Goal: Transaction & Acquisition: Download file/media

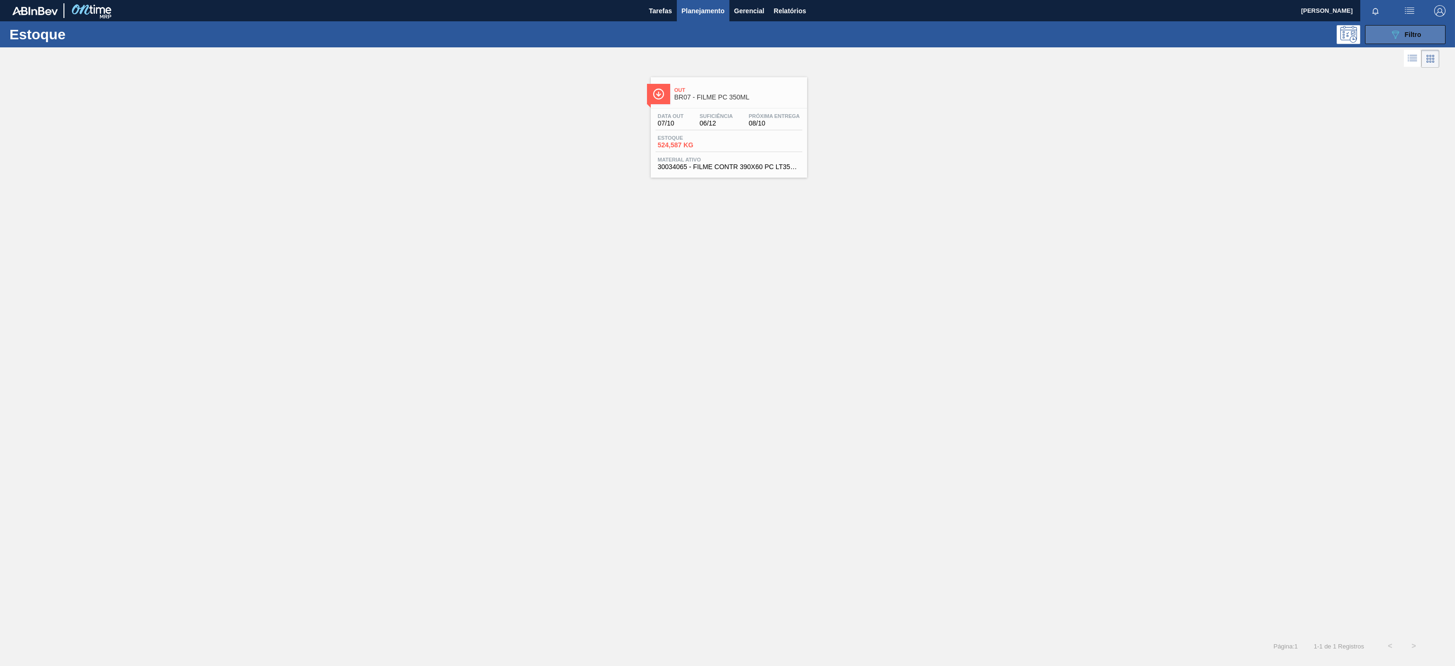
click at [1384, 34] on button "089F7B8B-B2A5-4AFE-B5C0-19BA573D28AC Filtro" at bounding box center [1405, 34] width 81 height 19
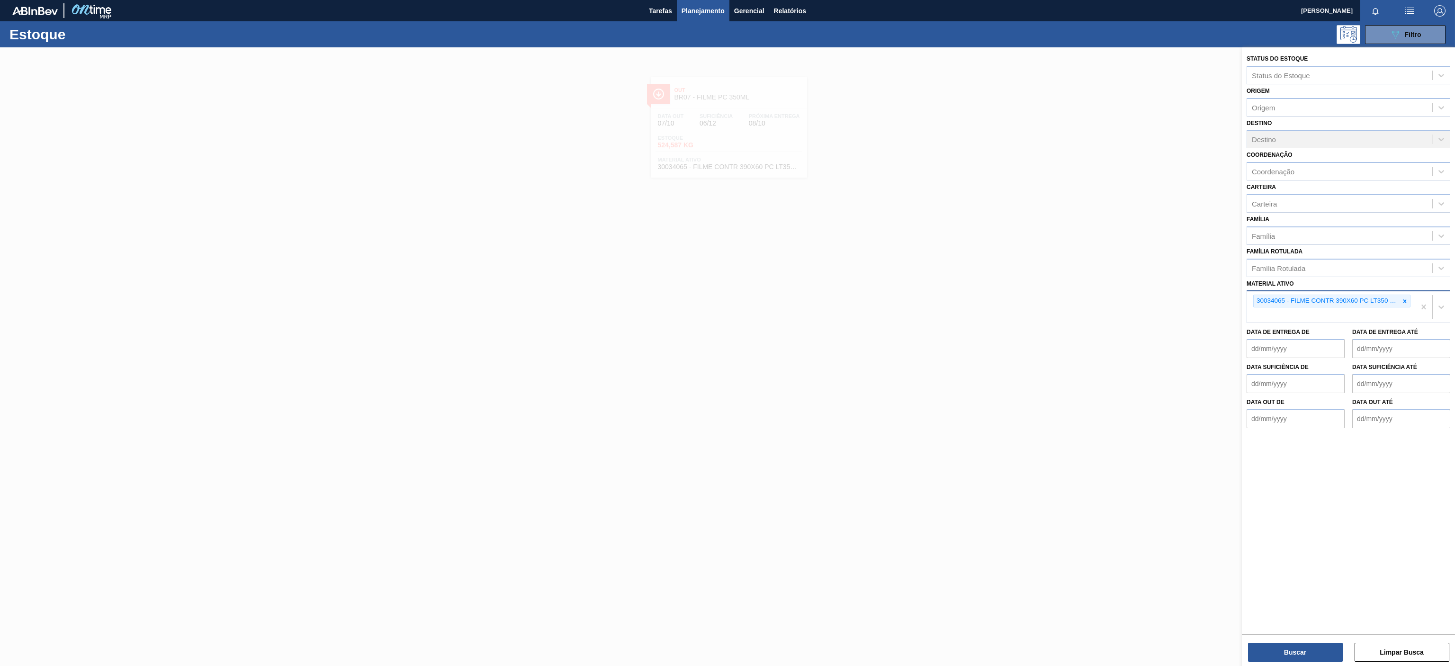
click at [1409, 303] on div at bounding box center [1405, 301] width 10 height 12
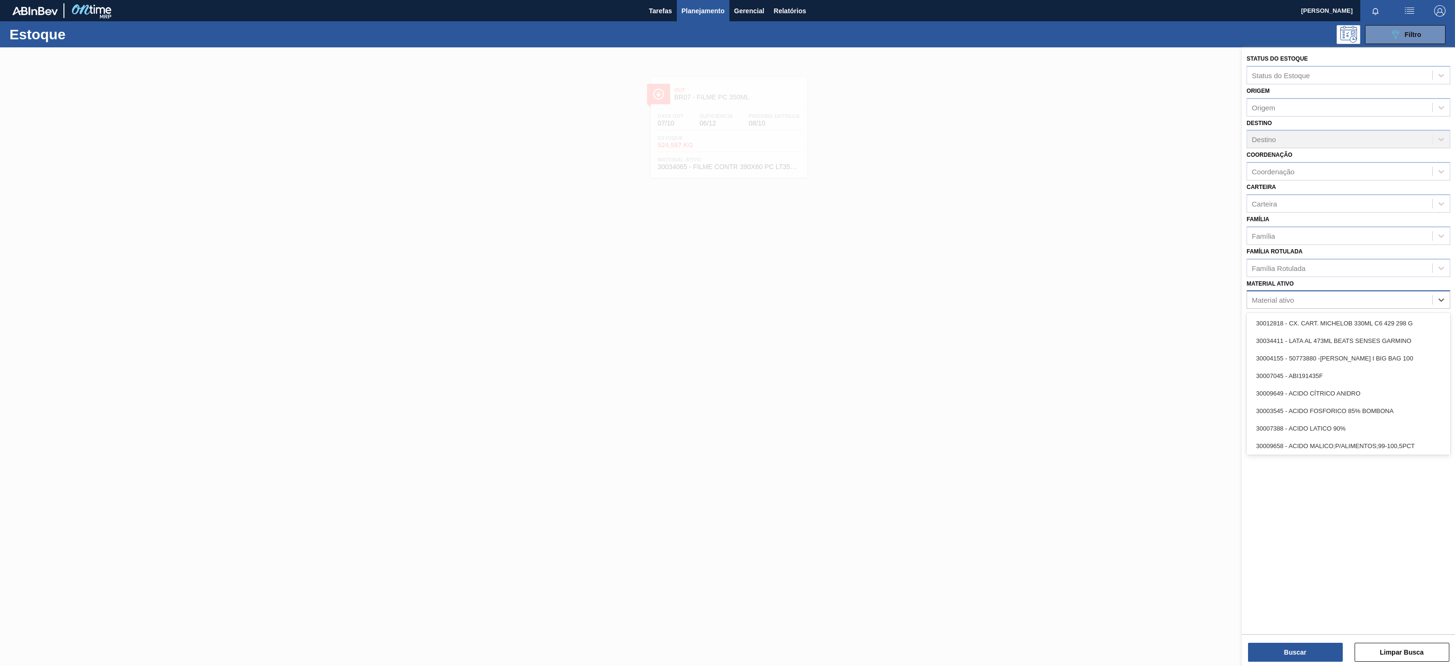
click at [1303, 294] on div "Material ativo" at bounding box center [1339, 300] width 185 height 14
click at [1317, 296] on div "Material ativo" at bounding box center [1339, 300] width 185 height 14
click at [1047, 154] on div at bounding box center [727, 380] width 1455 height 666
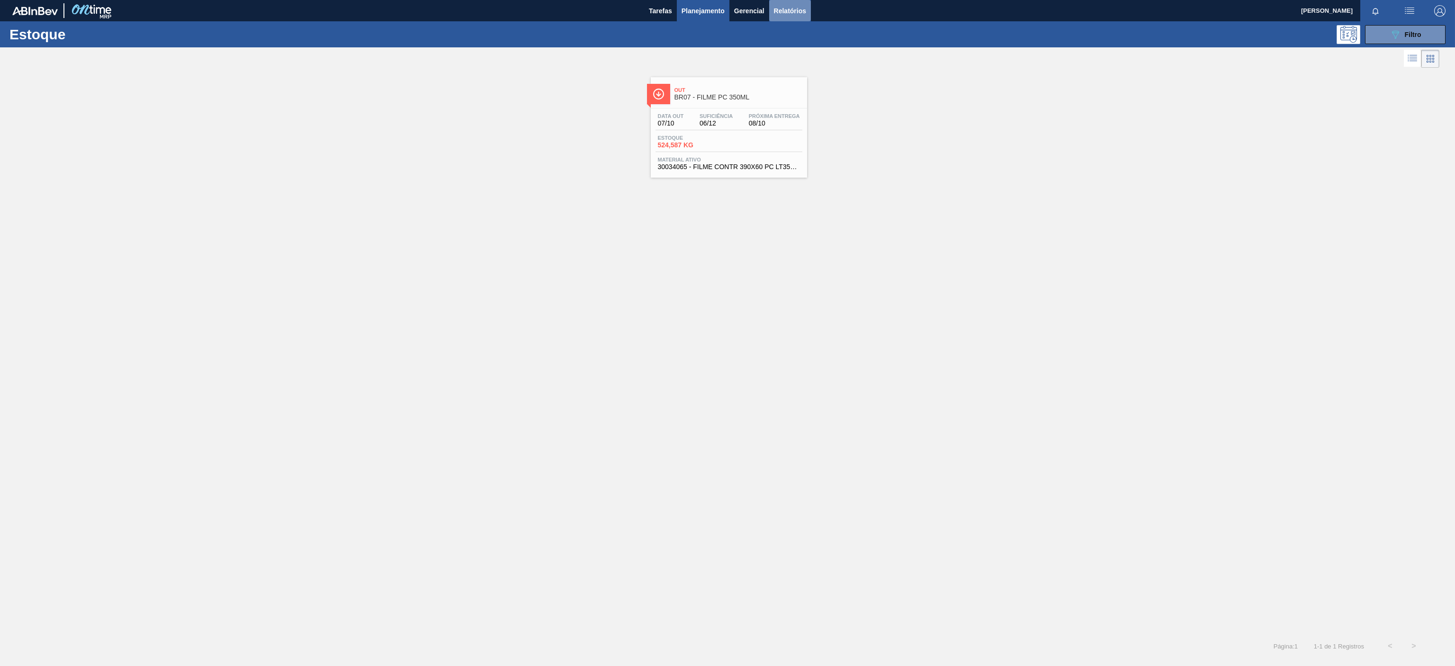
click at [790, 12] on span "Relatórios" at bounding box center [790, 10] width 32 height 11
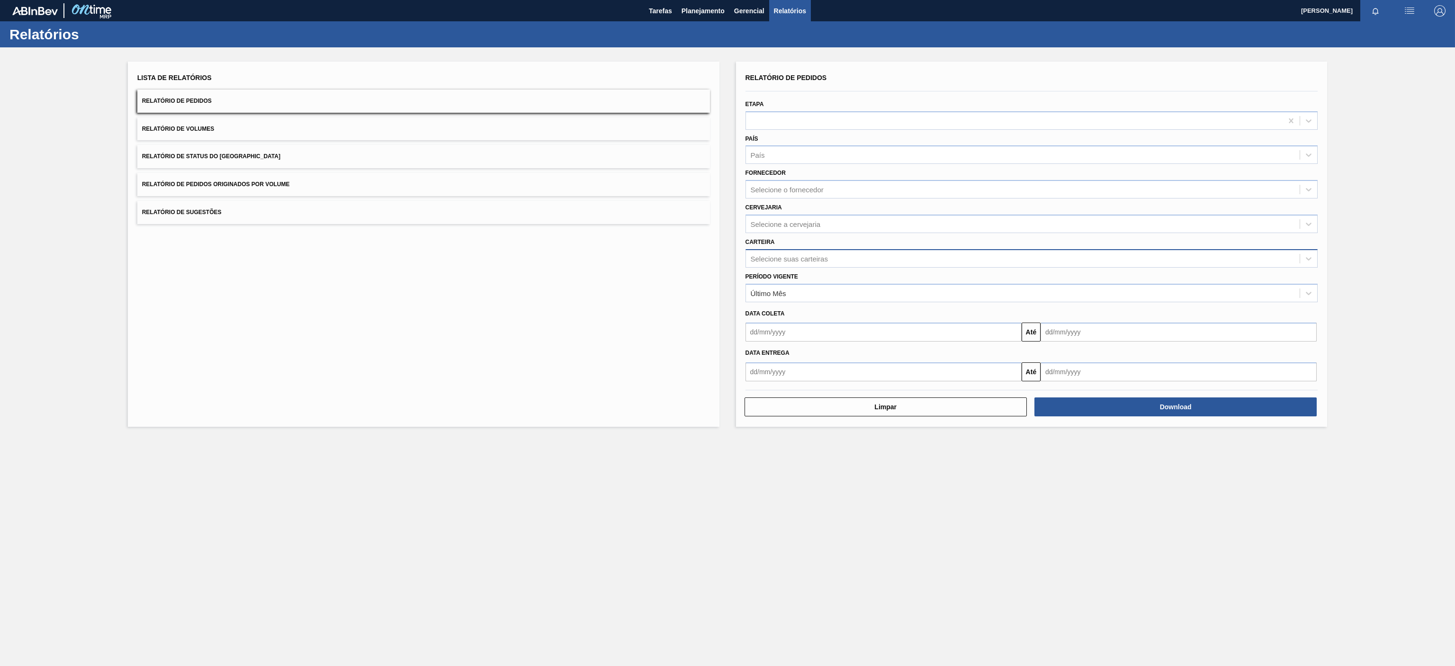
click at [830, 262] on div "Selecione suas carteiras" at bounding box center [1023, 259] width 554 height 14
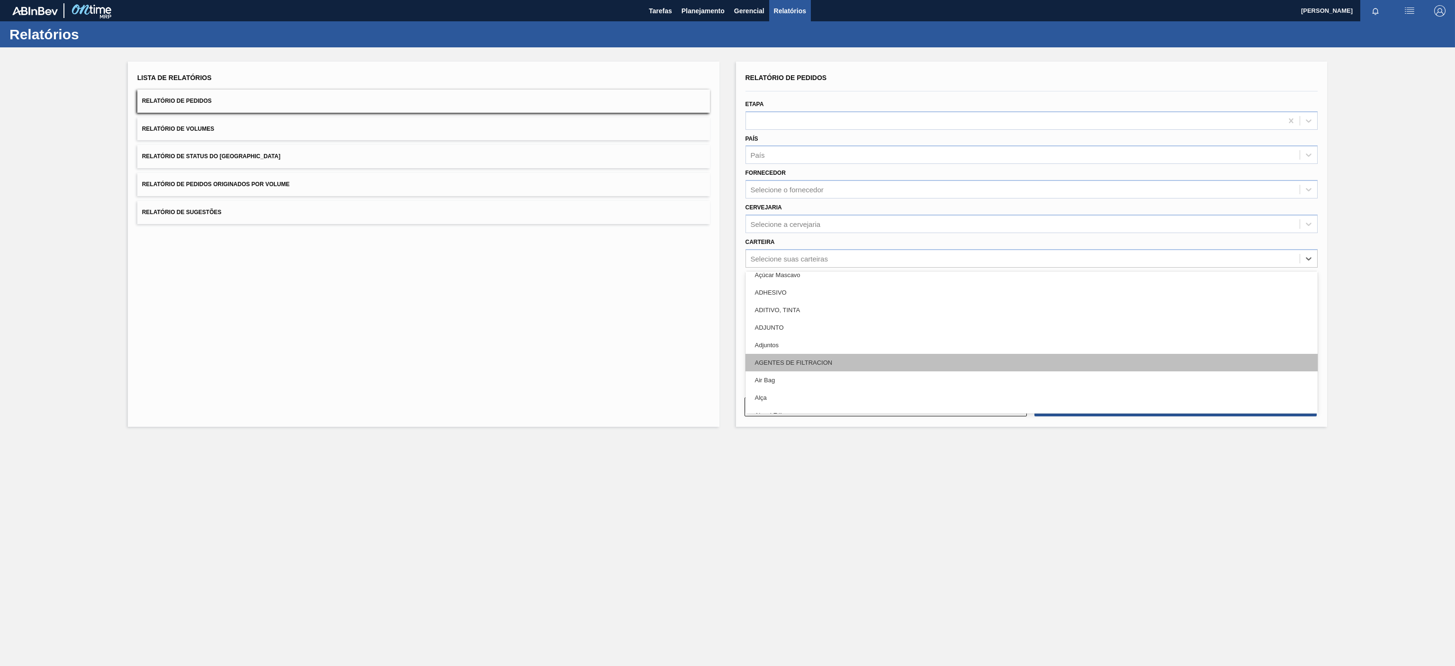
scroll to position [189, 0]
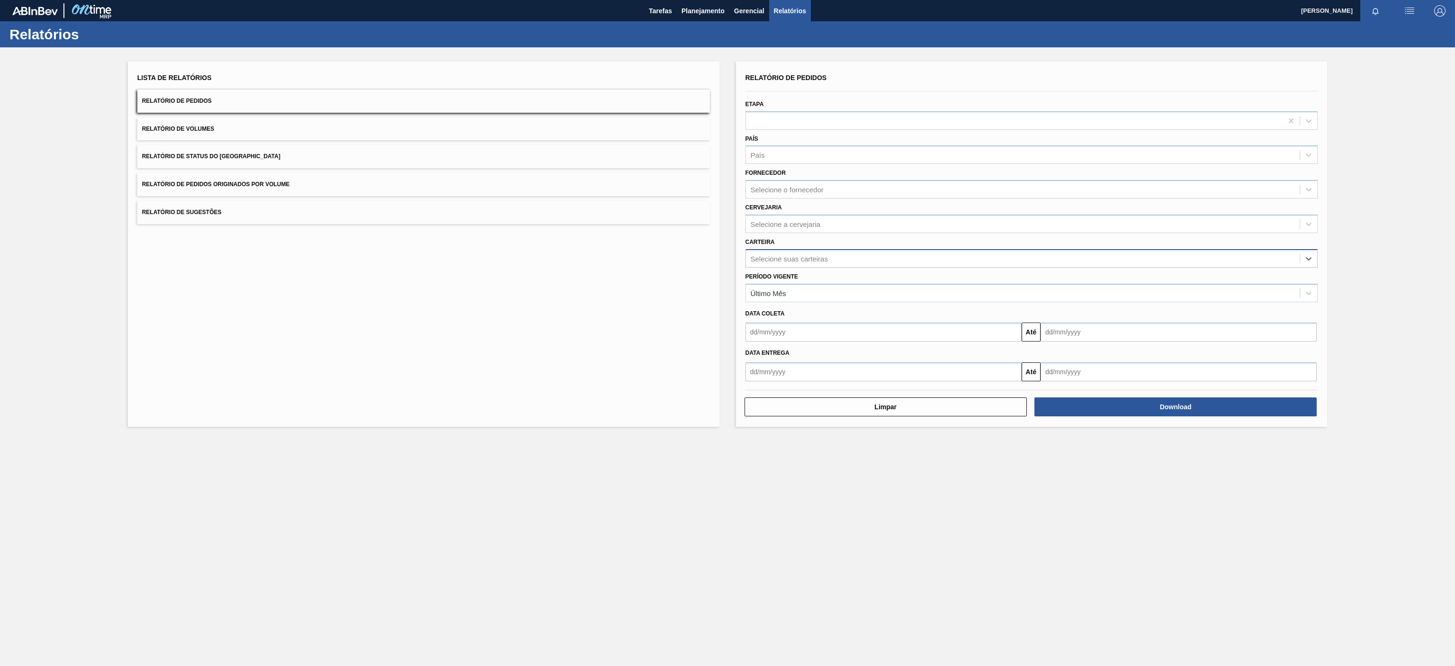
click at [800, 262] on div "Selecione suas carteiras" at bounding box center [1023, 259] width 554 height 14
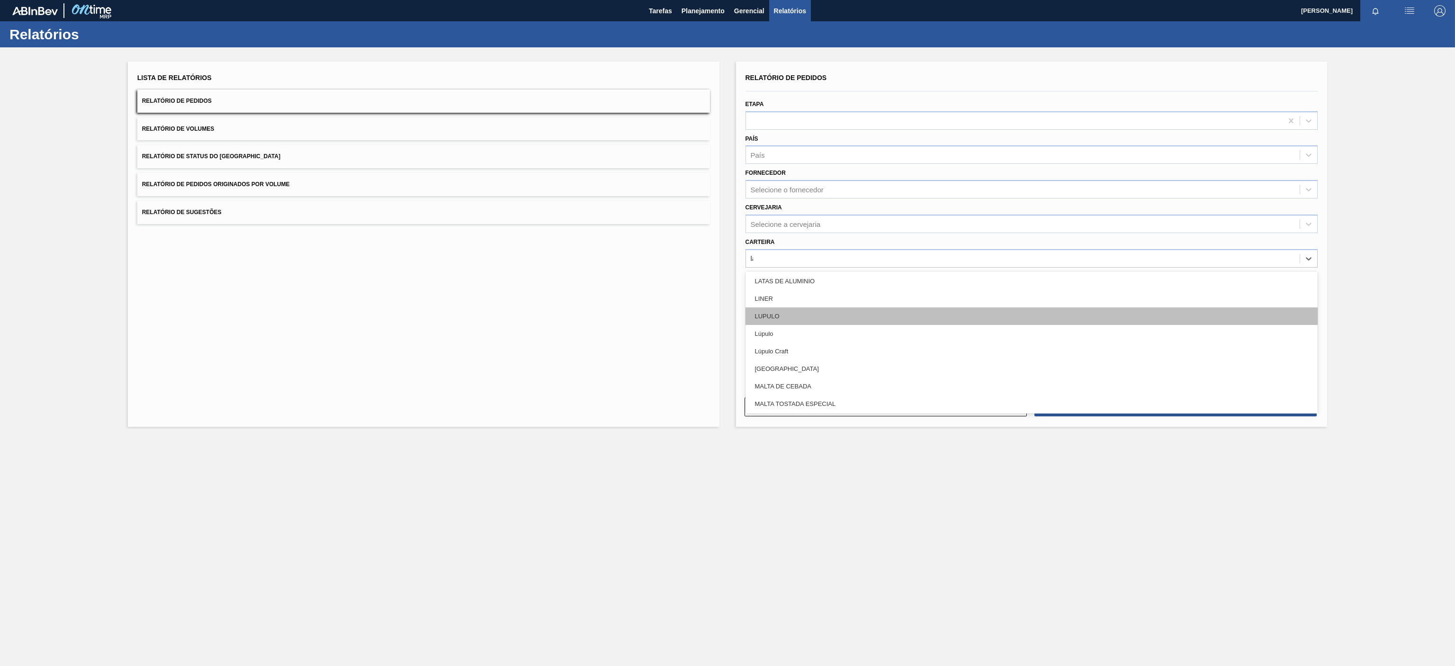
scroll to position [194, 0]
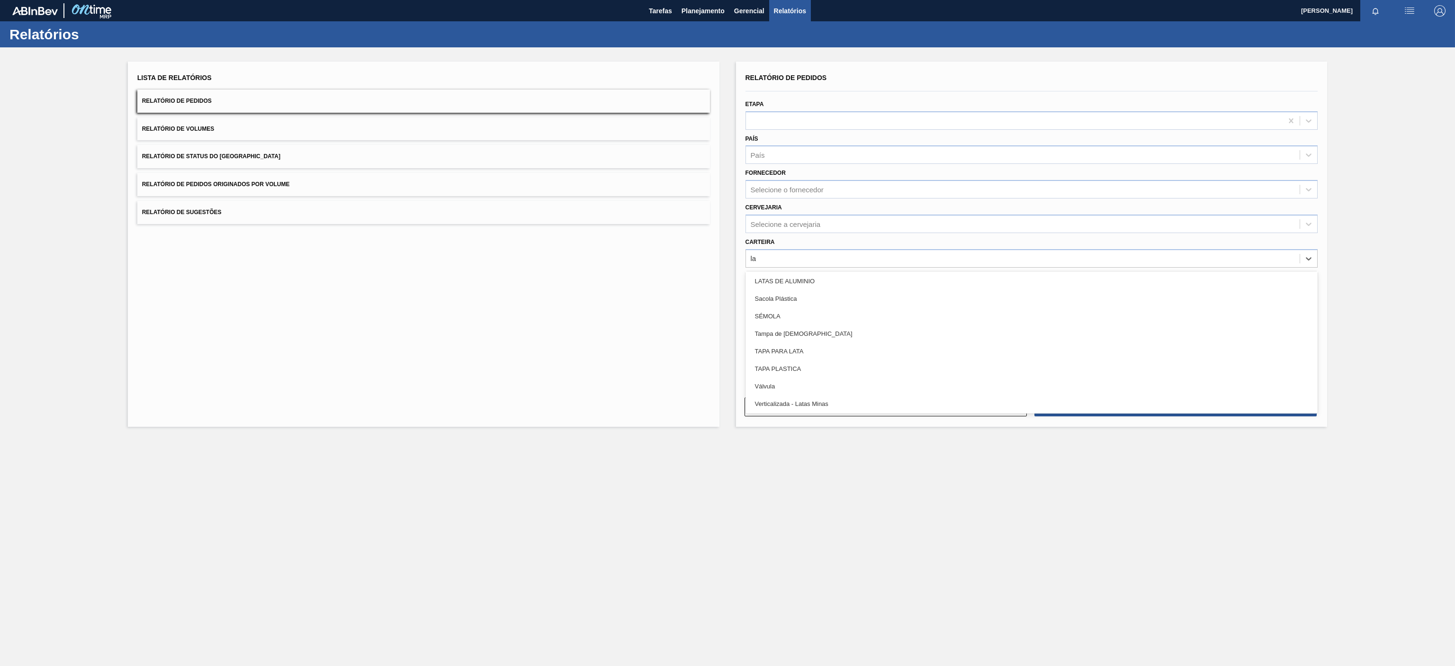
type input "lat"
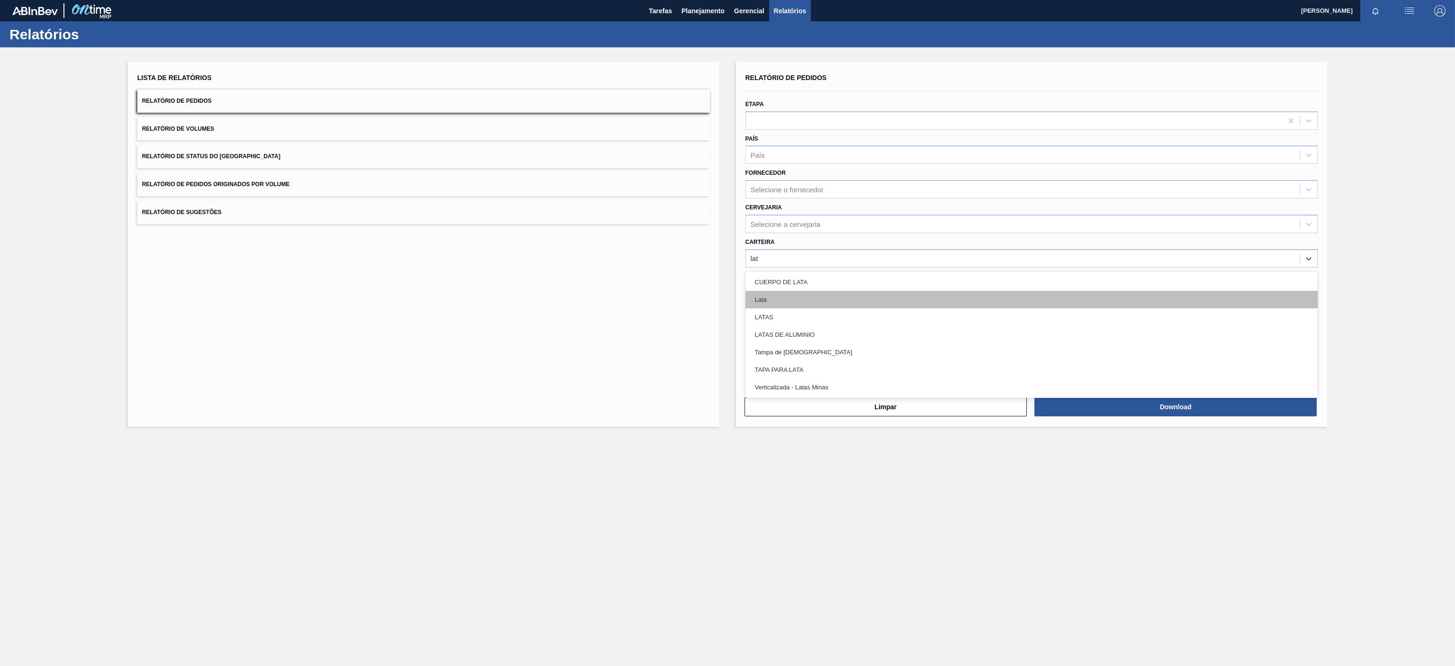
click at [814, 298] on div "Lata" at bounding box center [1032, 300] width 573 height 18
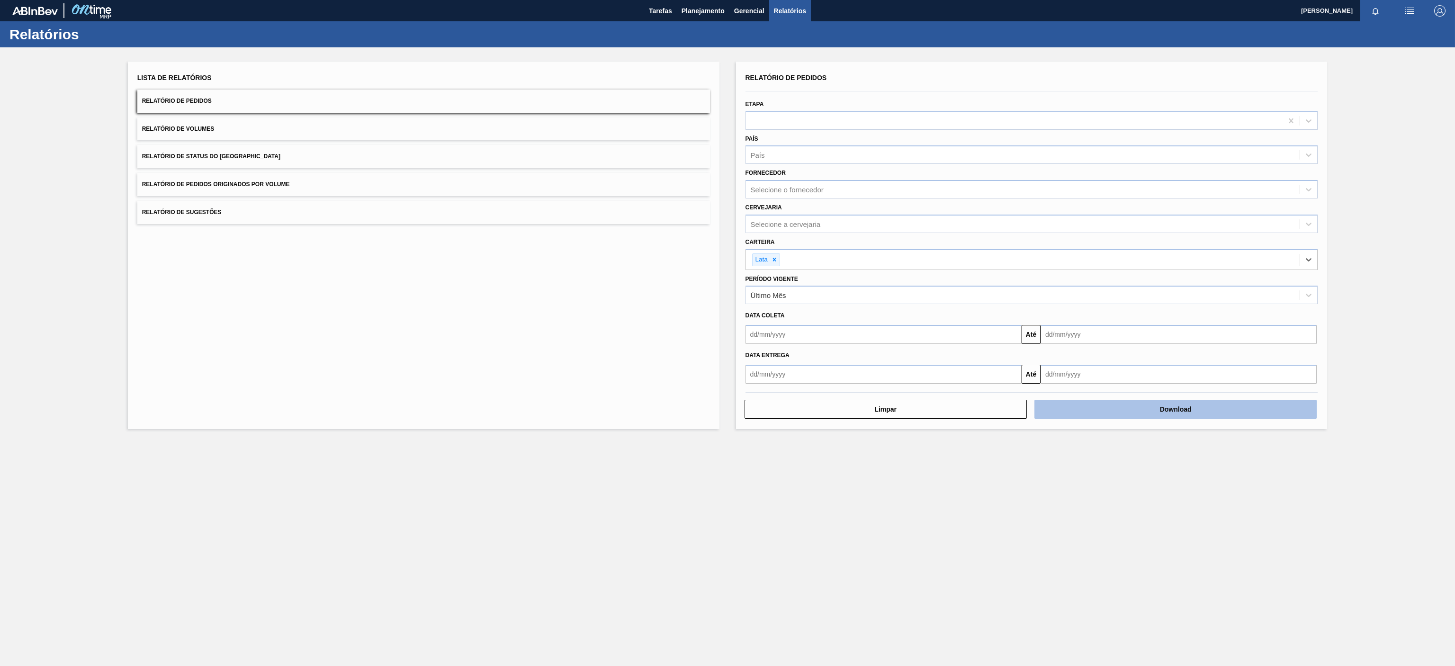
click at [1138, 408] on button "Download" at bounding box center [1176, 409] width 282 height 19
click at [296, 514] on main "Tarefas Planejamento Gerencial Relatórios [PERSON_NAME] PASSOS Marcar todas com…" at bounding box center [727, 333] width 1455 height 666
